Goal: Information Seeking & Learning: Find specific fact

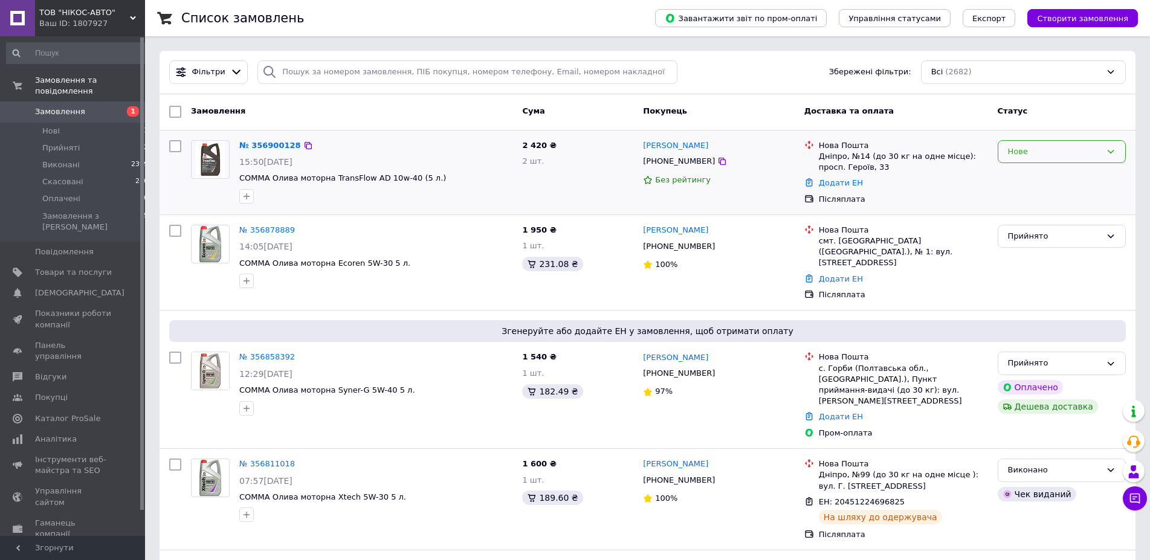
click at [1099, 149] on div "Нове" at bounding box center [1054, 152] width 93 height 13
click at [1042, 179] on li "Прийнято" at bounding box center [1061, 177] width 127 height 22
click at [265, 143] on link "№ 356900128" at bounding box center [267, 145] width 56 height 9
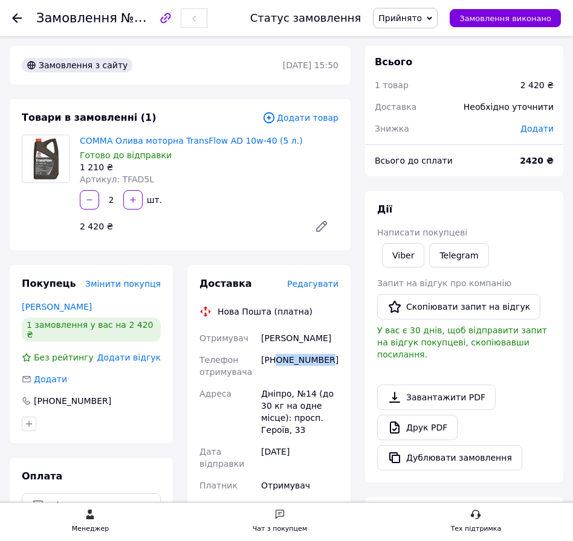
drag, startPoint x: 274, startPoint y: 364, endPoint x: 330, endPoint y: 363, distance: 55.6
click at [330, 363] on div "[PHONE_NUMBER]" at bounding box center [300, 366] width 82 height 34
copy div "0509795230"
drag, startPoint x: 258, startPoint y: 346, endPoint x: 308, endPoint y: 344, distance: 50.2
click at [314, 343] on div "[PERSON_NAME]" at bounding box center [300, 338] width 82 height 22
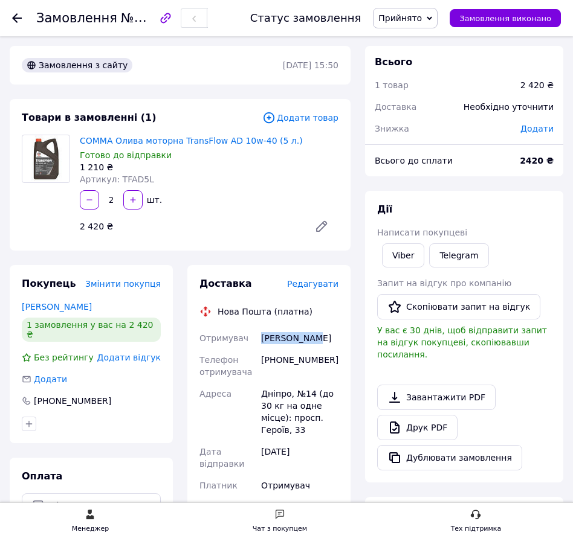
copy div "[PERSON_NAME]"
drag, startPoint x: 257, startPoint y: 395, endPoint x: 310, endPoint y: 400, distance: 53.4
click at [310, 400] on div "Дніпро, №14 (до 30 кг на одне місце): просп. Героїв, 33" at bounding box center [300, 412] width 82 height 58
copy div "Дніпро, №14"
